Goal: Task Accomplishment & Management: Manage account settings

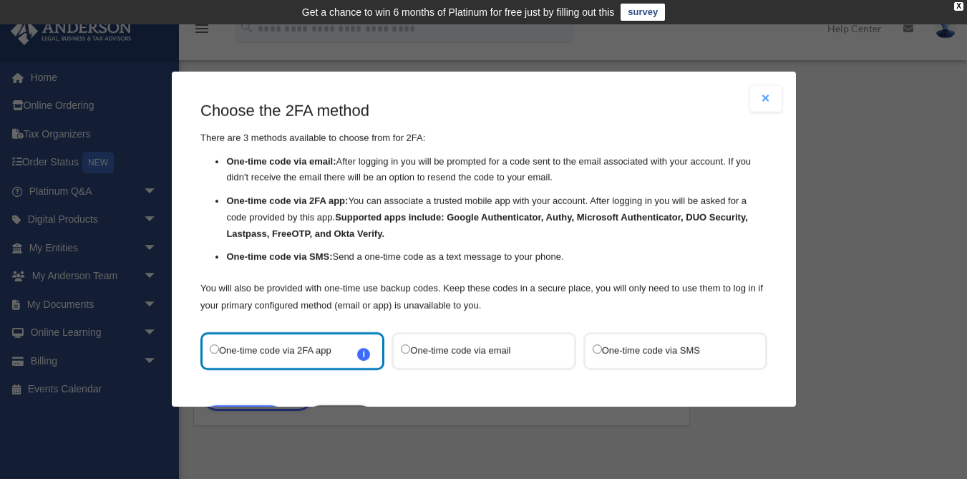
click at [437, 350] on label "One-time code via email" at bounding box center [476, 351] width 151 height 19
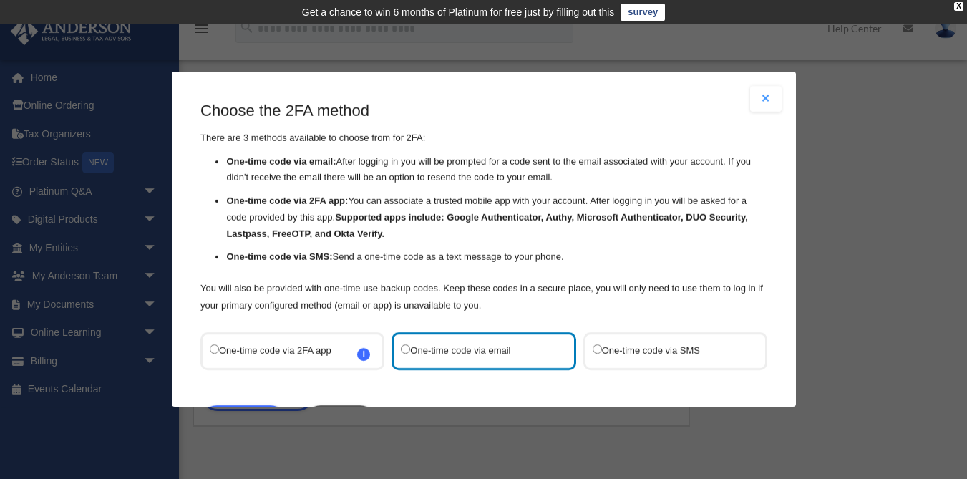
click at [617, 352] on label "One-time code via SMS" at bounding box center [667, 351] width 151 height 19
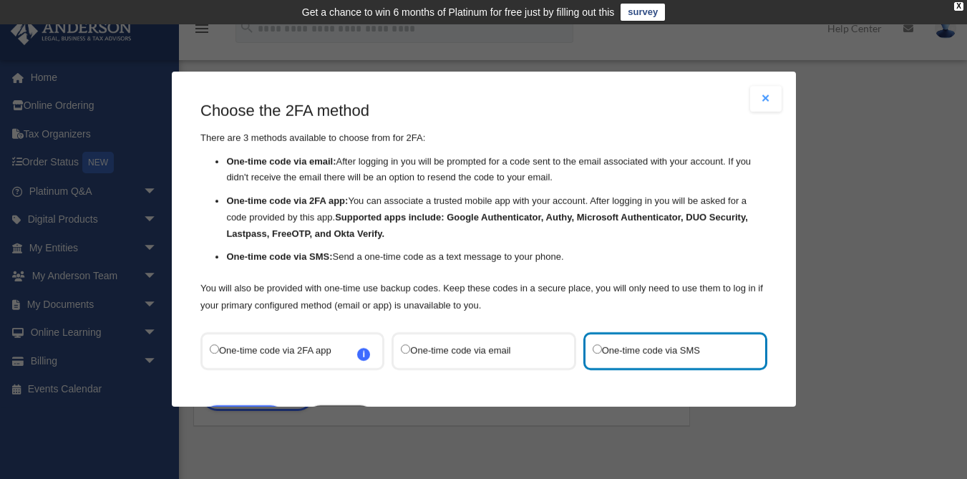
scroll to position [60, 0]
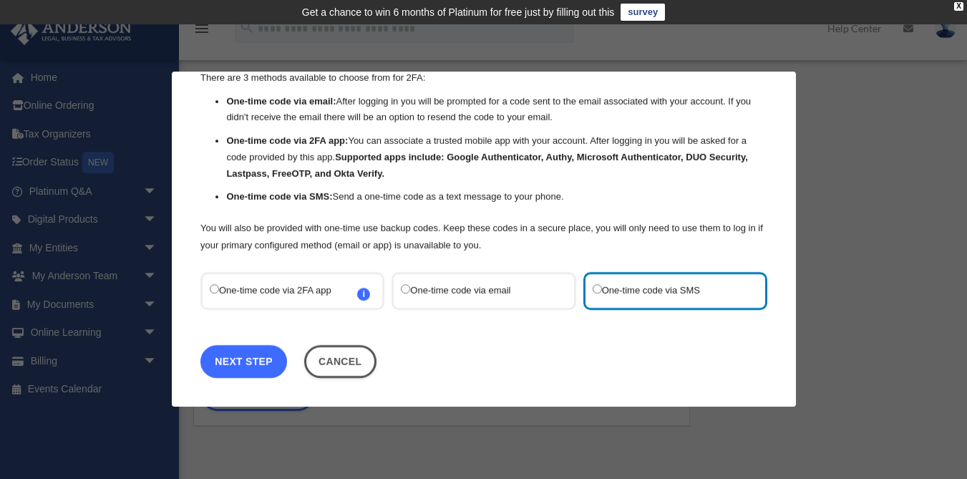
click at [258, 362] on link "Next Step" at bounding box center [243, 361] width 87 height 33
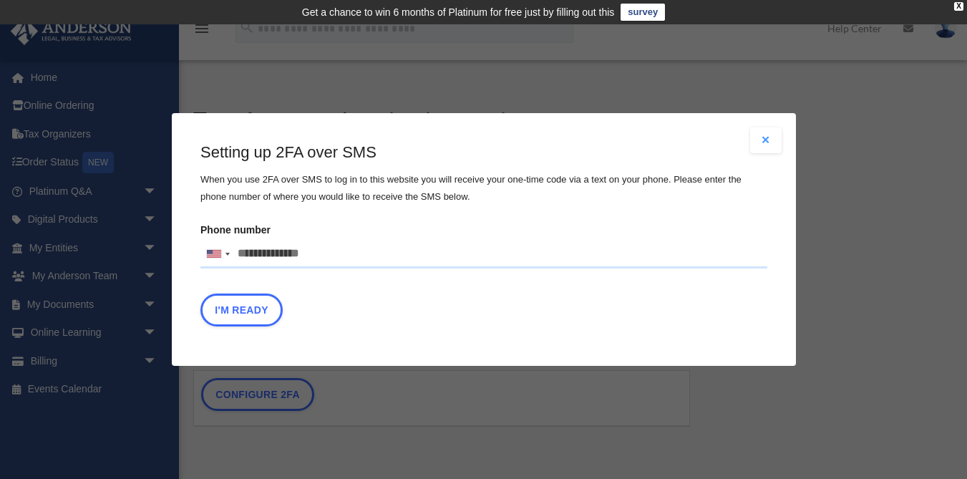
click at [271, 256] on input "Phone number United States +1 United Kingdom +44 Afghanistan (‫افغانستان‬‎) +93…" at bounding box center [483, 254] width 567 height 29
type input "**********"
click at [261, 306] on button "I'm Ready" at bounding box center [241, 310] width 82 height 33
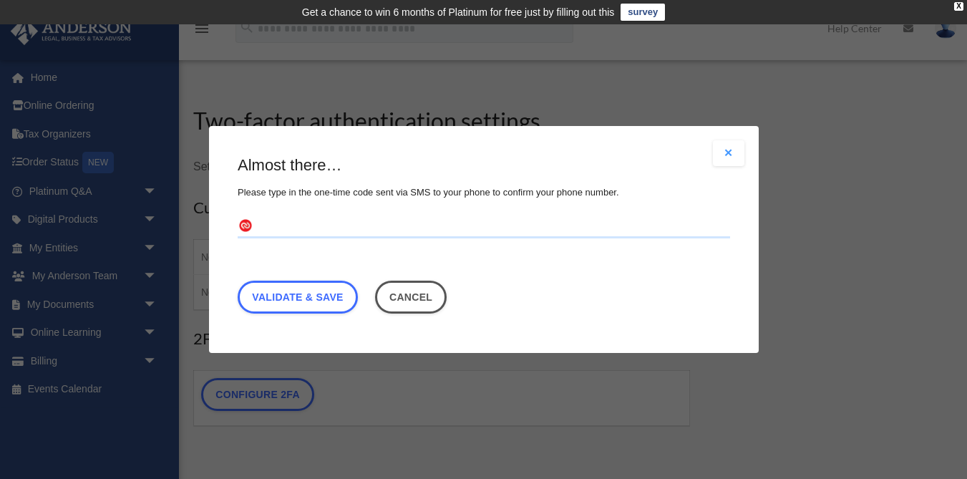
click at [284, 218] on input "text" at bounding box center [484, 227] width 493 height 23
type input "******"
click at [289, 284] on link "Validate & Save" at bounding box center [298, 297] width 120 height 33
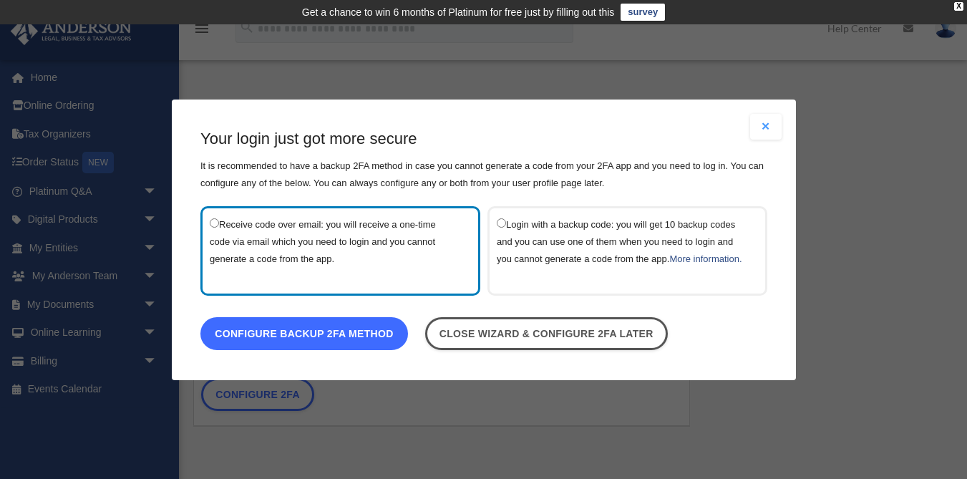
click at [312, 347] on link "Configure backup 2FA method" at bounding box center [304, 332] width 208 height 33
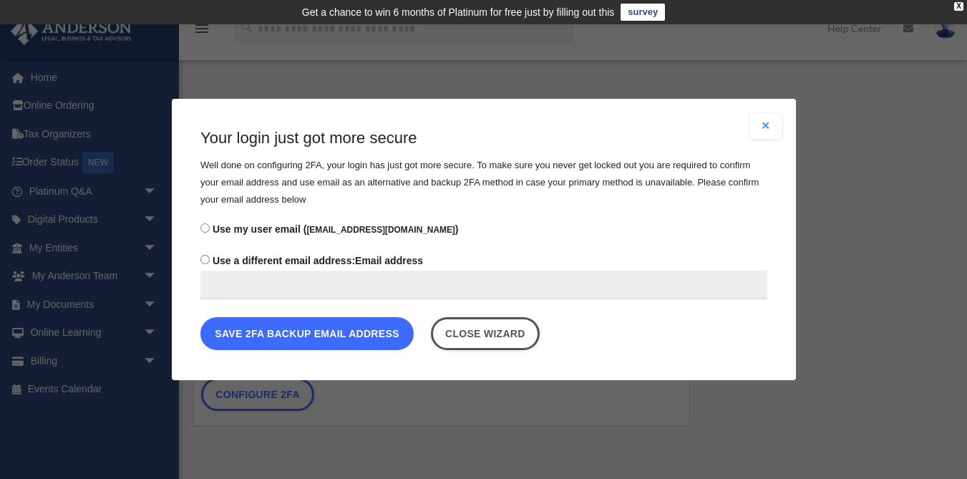
click at [314, 344] on button "Save 2FA backup email address" at bounding box center [306, 333] width 213 height 33
click at [314, 337] on button "Save 2FA backup email address" at bounding box center [306, 333] width 213 height 33
click at [315, 329] on button "Save 2FA backup email address" at bounding box center [306, 333] width 213 height 33
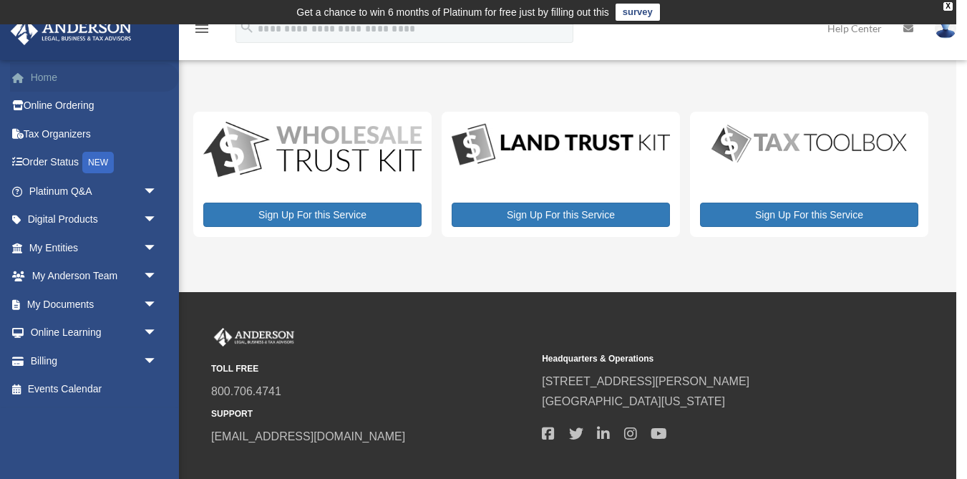
click at [58, 77] on link "Home" at bounding box center [94, 77] width 169 height 29
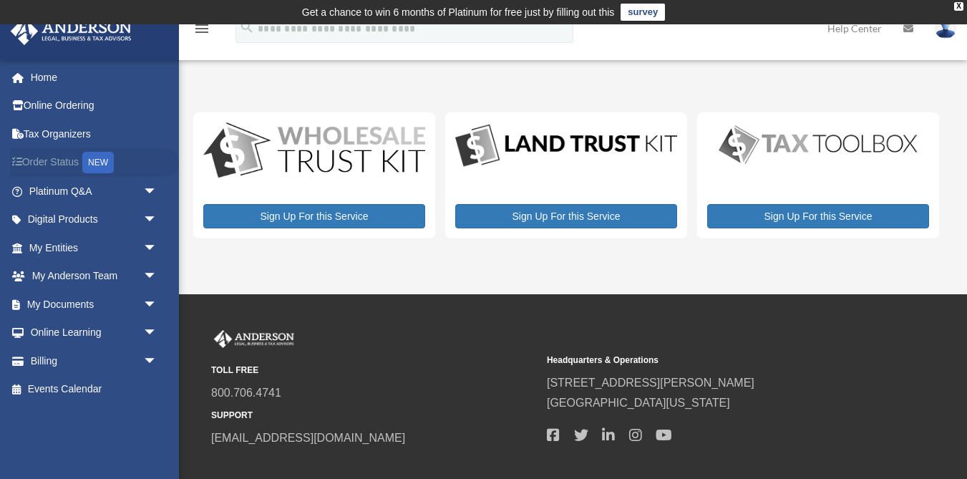
click at [57, 159] on link "Order Status NEW" at bounding box center [94, 162] width 169 height 29
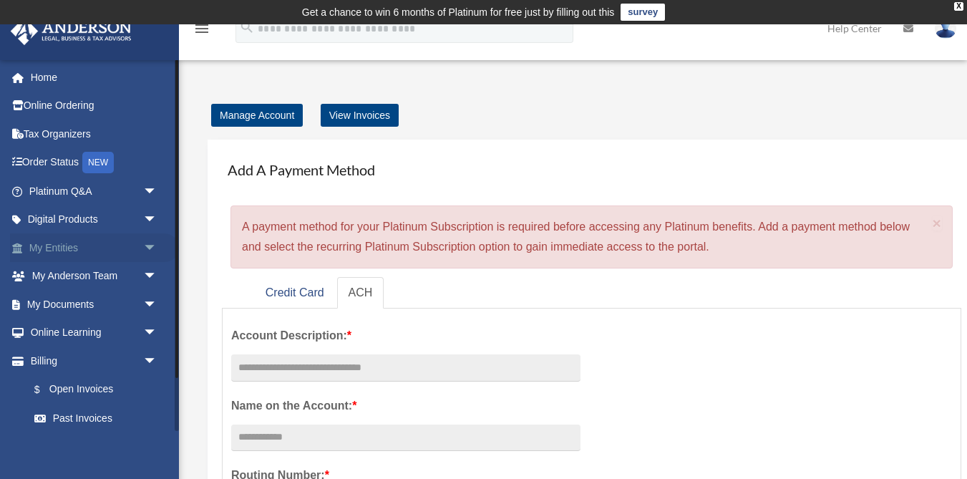
click at [57, 246] on link "My Entities arrow_drop_down" at bounding box center [94, 247] width 169 height 29
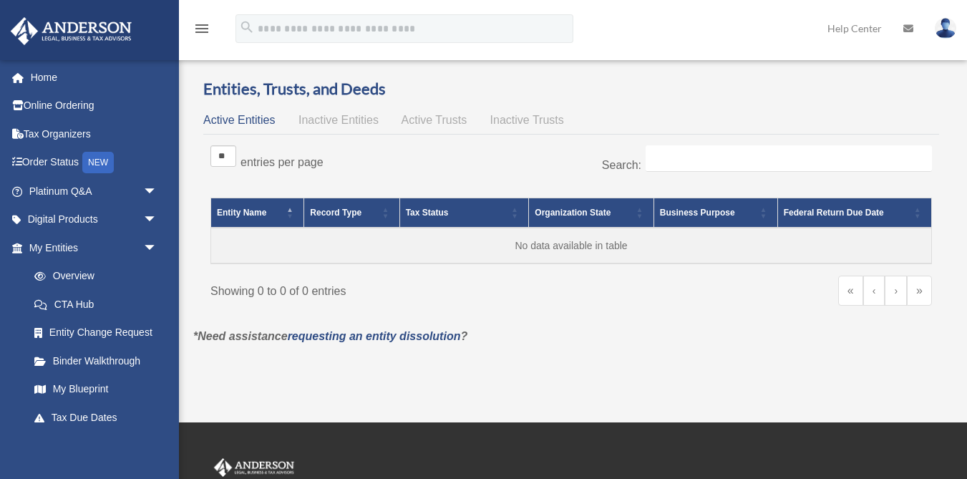
scroll to position [34, 0]
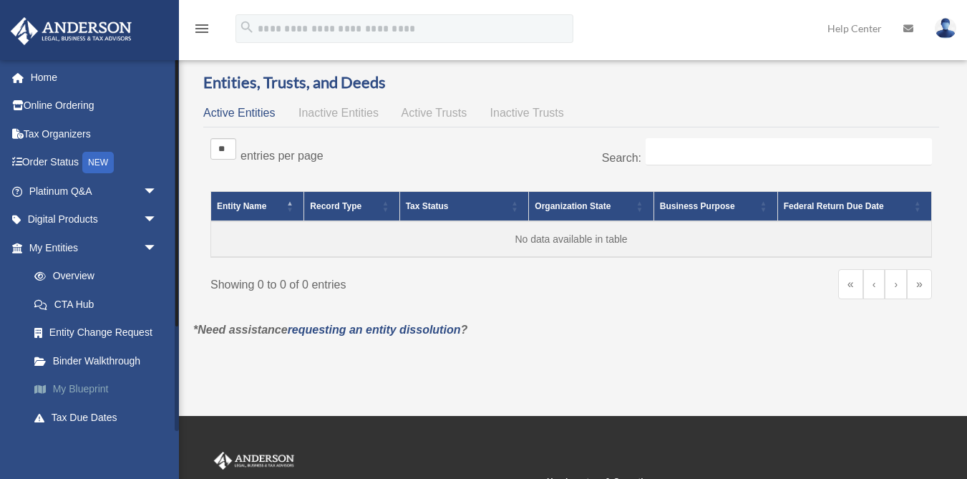
click at [91, 390] on link "My Blueprint" at bounding box center [99, 389] width 159 height 29
